Goal: Information Seeking & Learning: Get advice/opinions

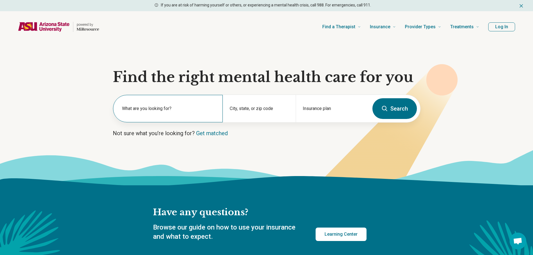
click at [167, 109] on label "What are you looking for?" at bounding box center [169, 108] width 94 height 7
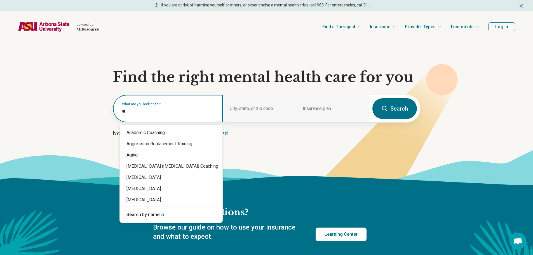
type input "*"
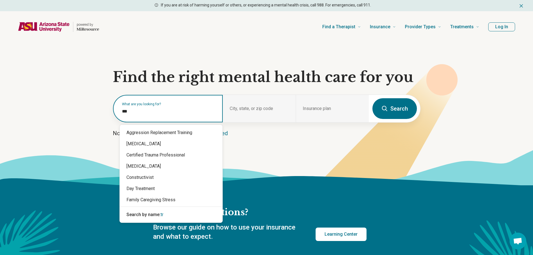
type input "****"
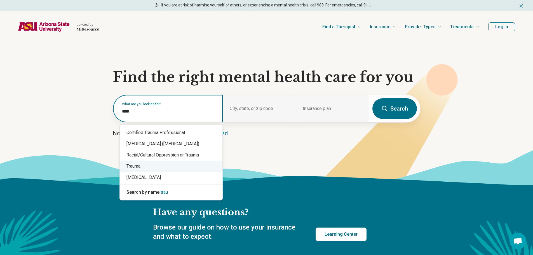
click at [142, 169] on div "Trauma" at bounding box center [171, 166] width 103 height 11
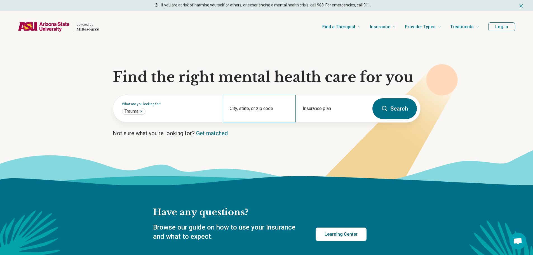
click at [260, 105] on div "City, state, or zip code" at bounding box center [259, 108] width 73 height 27
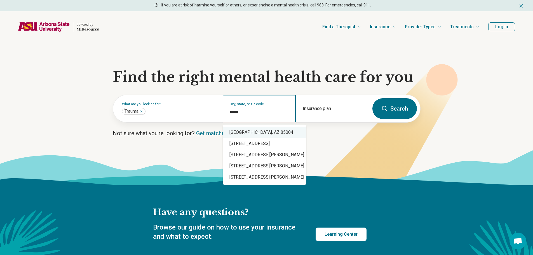
click at [281, 130] on div "[GEOGRAPHIC_DATA], AZ 85004" at bounding box center [265, 132] width 84 height 11
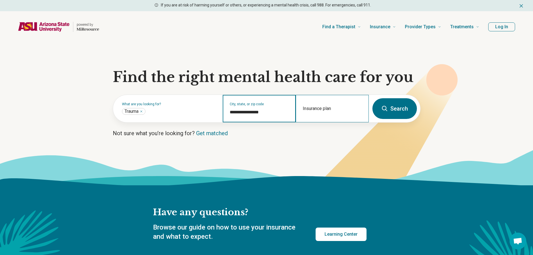
type input "**********"
click at [319, 109] on div "Insurance plan" at bounding box center [332, 108] width 73 height 27
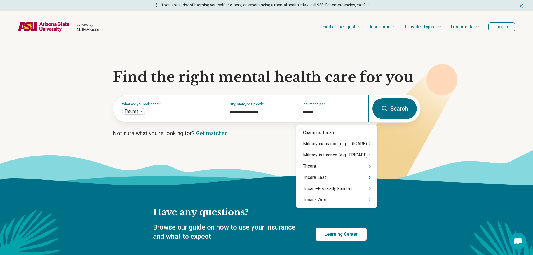
type input "*******"
click at [335, 198] on div "Tricare West" at bounding box center [336, 199] width 80 height 11
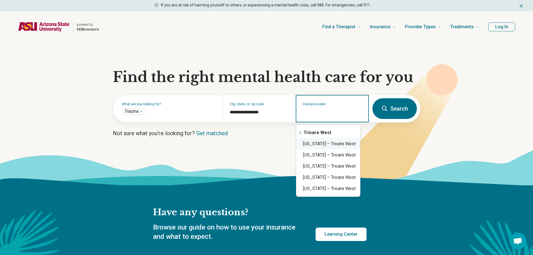
click at [331, 145] on div "[US_STATE] – Tricare West" at bounding box center [328, 143] width 64 height 11
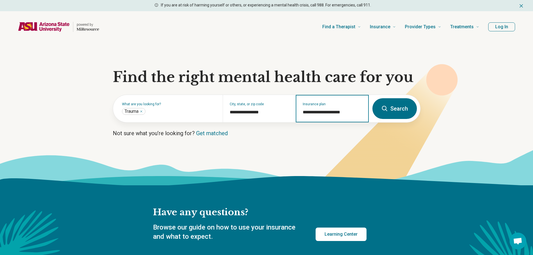
type input "**********"
click at [395, 113] on button "Search" at bounding box center [394, 108] width 44 height 21
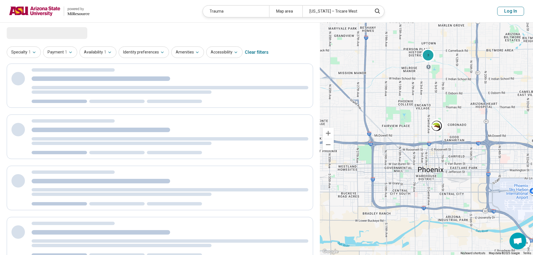
drag, startPoint x: 413, startPoint y: 116, endPoint x: 437, endPoint y: 162, distance: 52.2
click at [437, 162] on div "3 2 2 2" at bounding box center [426, 139] width 213 height 232
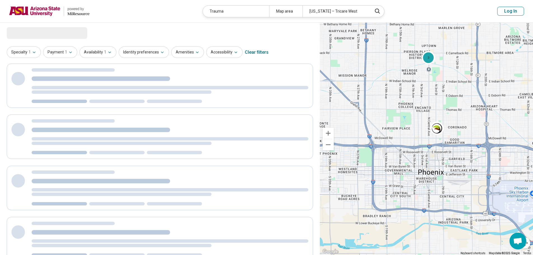
select select "***"
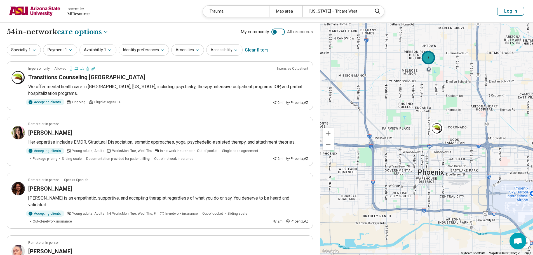
click at [428, 61] on div "3" at bounding box center [428, 57] width 13 height 13
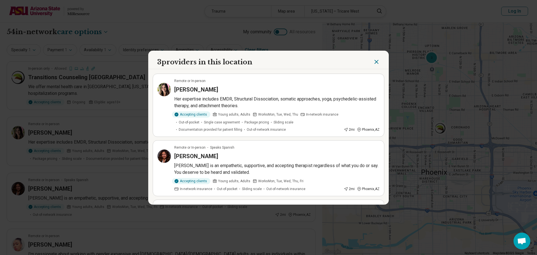
click at [375, 63] on icon "Close" at bounding box center [376, 61] width 7 height 7
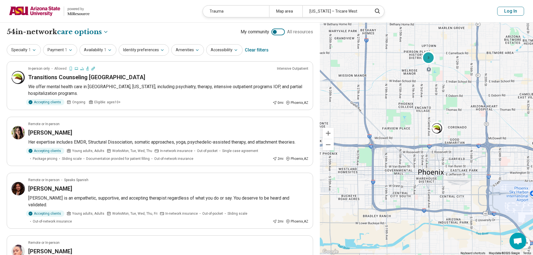
click at [300, 52] on div "Specialty 1 Payment 1 Availability 1 Identity preferences Amenities Accessibili…" at bounding box center [160, 49] width 306 height 13
drag, startPoint x: 161, startPoint y: 86, endPoint x: 114, endPoint y: 83, distance: 47.1
click at [114, 83] on p "We offer mental health care in [GEOGRAPHIC_DATA], [US_STATE], including psychia…" at bounding box center [168, 89] width 280 height 13
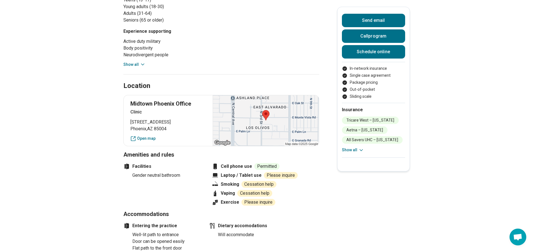
scroll to position [336, 0]
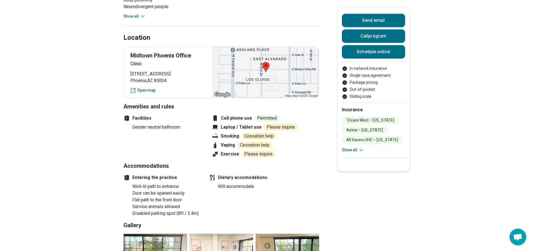
click at [153, 79] on div "Midtown Phoenix Office Clinic 2025 North 3rd Street Phoenix , AZ 85004 Open map" at bounding box center [221, 72] width 196 height 51
click at [151, 87] on link "Open map" at bounding box center [168, 90] width 76 height 6
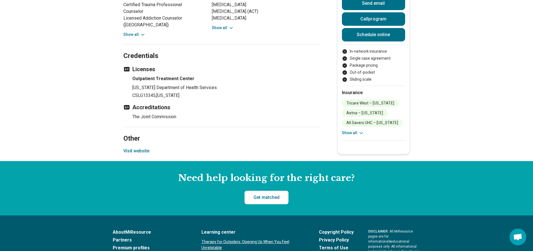
scroll to position [1063, 0]
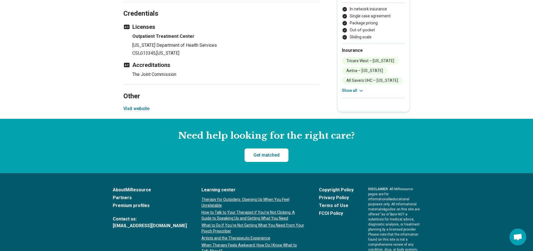
click at [127, 105] on button "Visit website" at bounding box center [136, 108] width 26 height 7
